Goal: Task Accomplishment & Management: Use online tool/utility

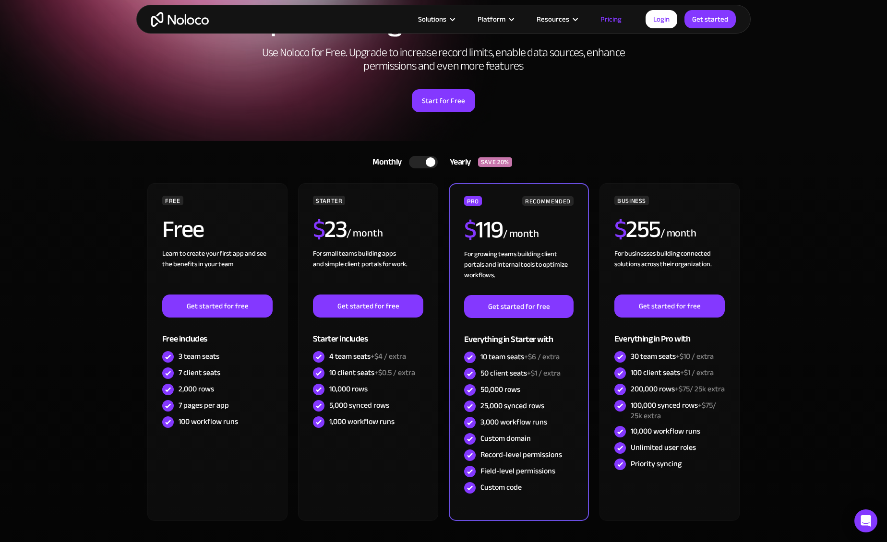
click at [429, 158] on div at bounding box center [431, 162] width 10 height 10
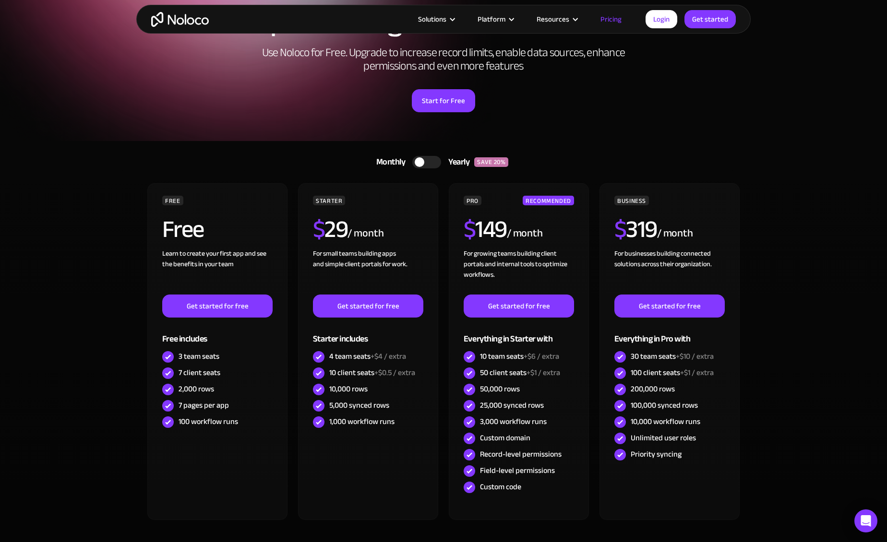
click at [429, 158] on div at bounding box center [426, 162] width 29 height 12
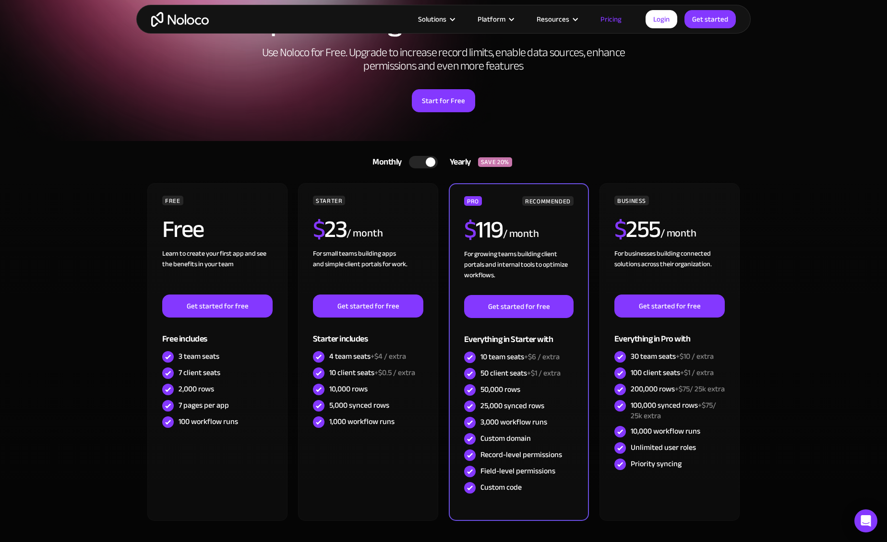
click at [429, 158] on div at bounding box center [431, 162] width 10 height 10
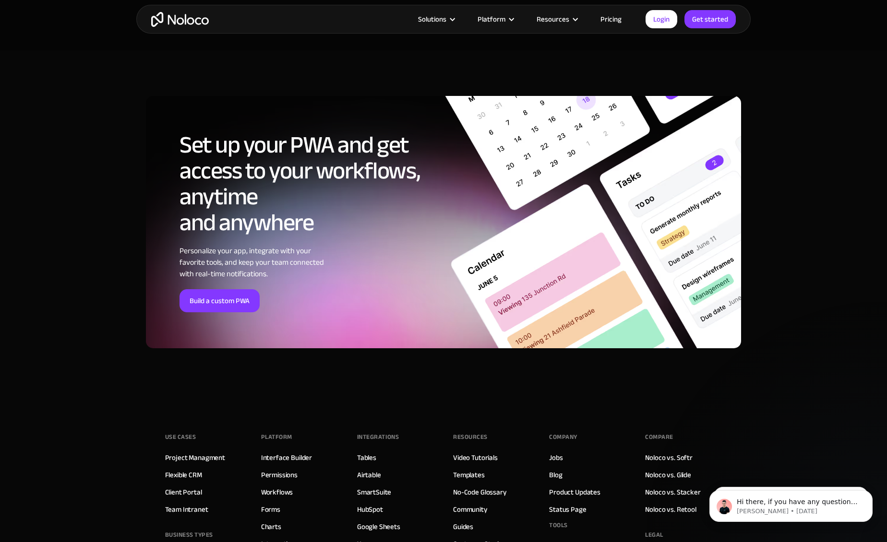
scroll to position [3071, 0]
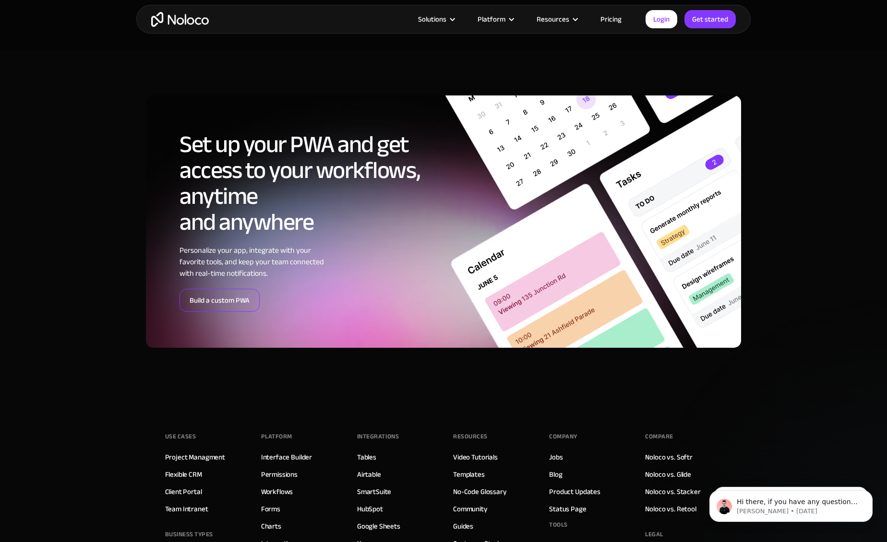
click at [231, 303] on link "Build a custom PWA" at bounding box center [220, 300] width 80 height 23
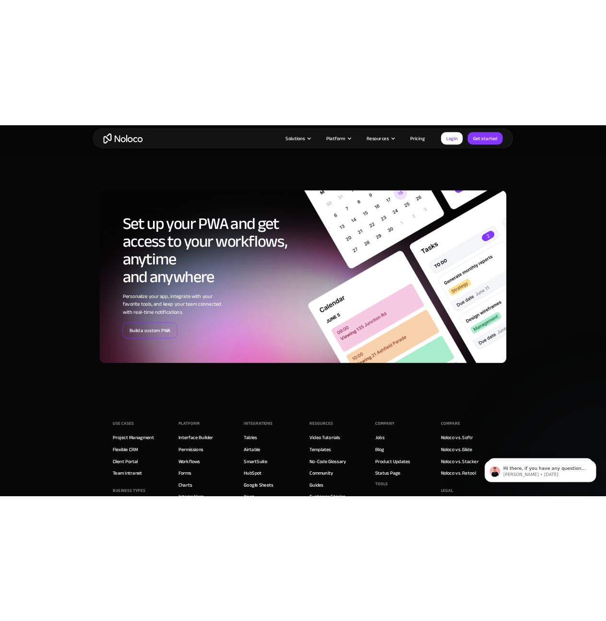
scroll to position [3058, 0]
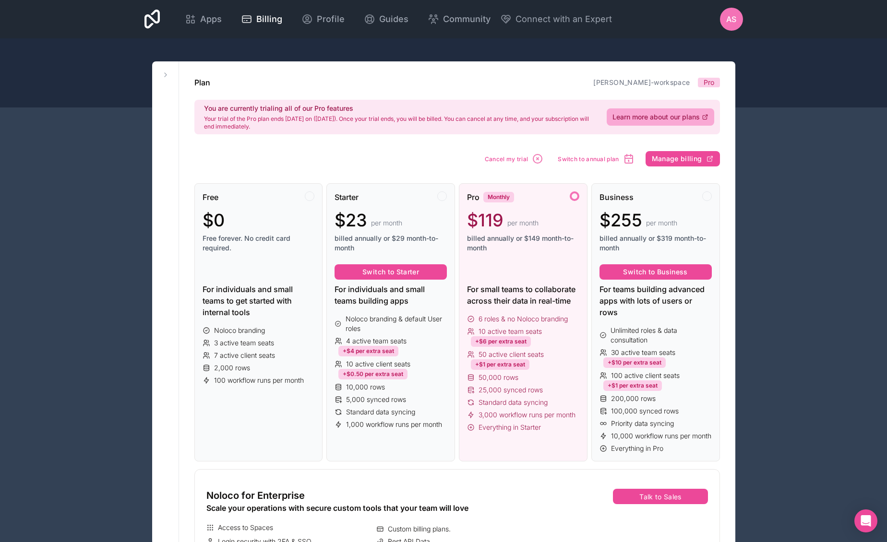
click at [781, 215] on div "Apps Billing Profile Guides Community Connect with an Expert AS Billing Profile…" at bounding box center [443, 548] width 887 height 1097
click at [200, 19] on span "Apps" at bounding box center [211, 18] width 22 height 13
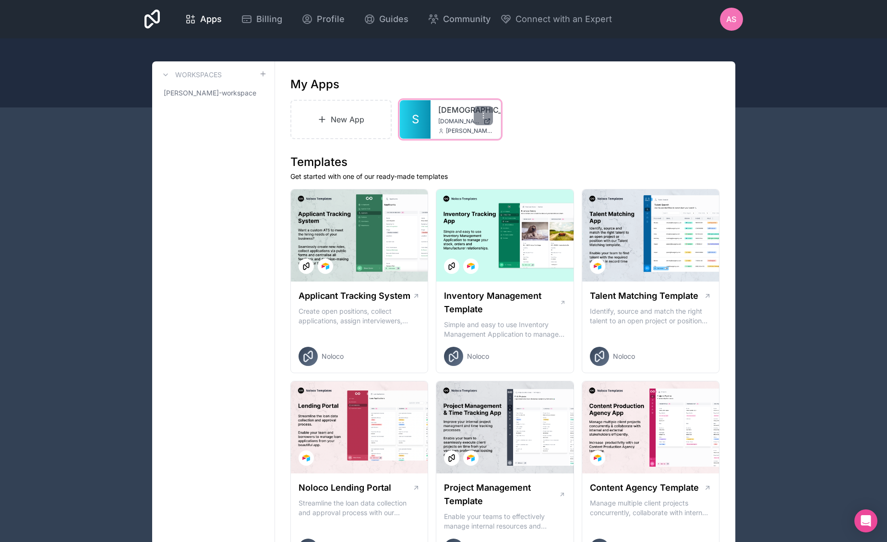
click at [436, 120] on div "sunnahscale [DOMAIN_NAME] [PERSON_NAME][EMAIL_ADDRESS][DOMAIN_NAME]" at bounding box center [466, 119] width 70 height 38
click at [485, 117] on icon at bounding box center [483, 116] width 8 height 8
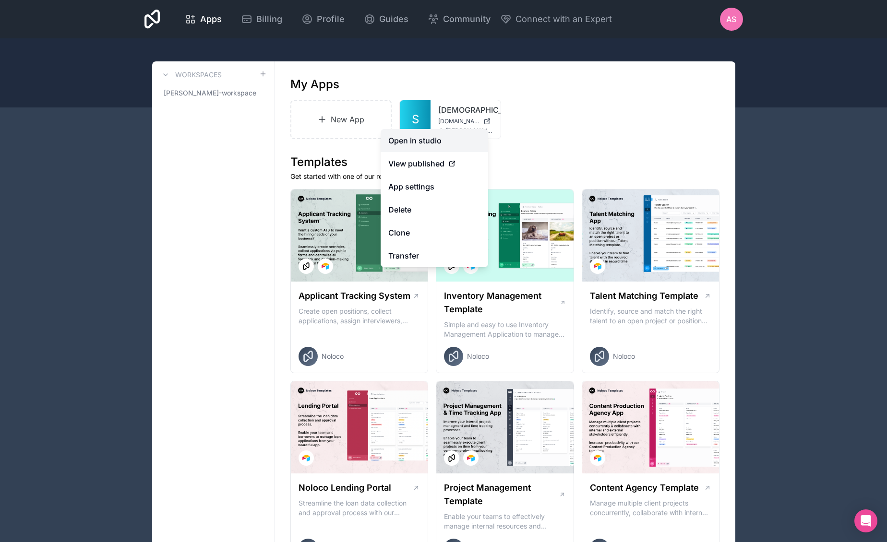
click at [446, 142] on link "Open in studio" at bounding box center [435, 140] width 108 height 23
